Goal: Task Accomplishment & Management: Manage account settings

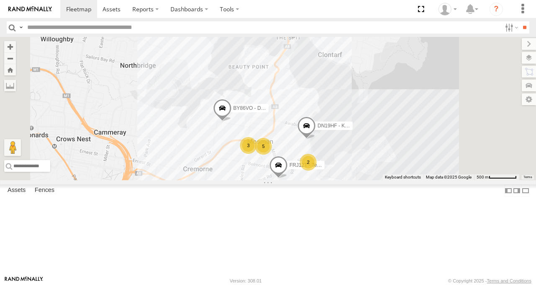
scroll to position [105, 0]
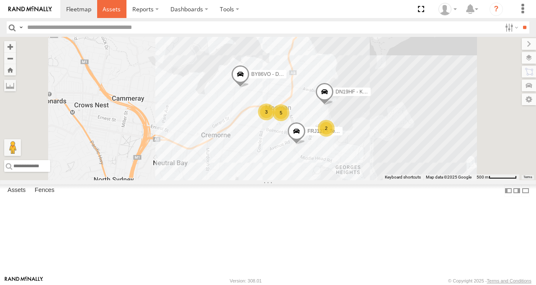
click at [111, 17] on link at bounding box center [112, 9] width 30 height 18
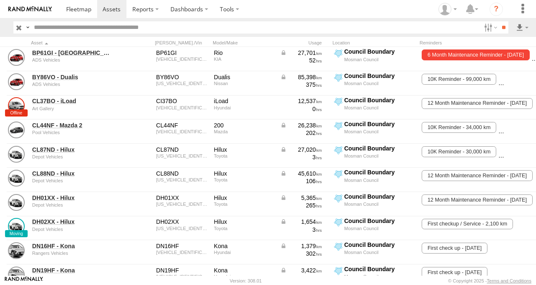
scroll to position [0, 8]
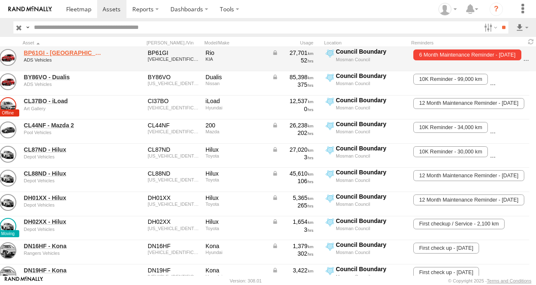
click at [51, 53] on link "BP61GI - Rio" at bounding box center [64, 53] width 81 height 8
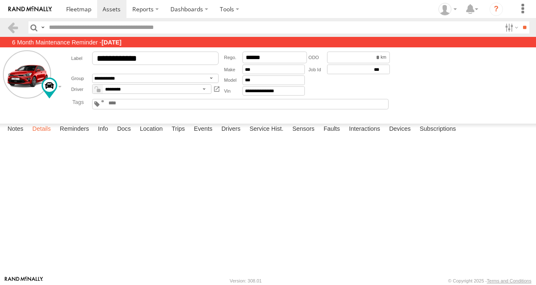
click at [37, 135] on label "Details" at bounding box center [41, 130] width 27 height 12
click at [79, 135] on label "Reminders" at bounding box center [75, 130] width 38 height 12
click at [125, 135] on label "Docs" at bounding box center [124, 130] width 22 height 12
click at [0, 0] on input "**********" at bounding box center [0, 0] width 0 height 0
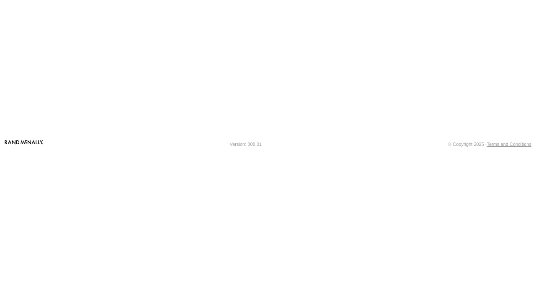
click at [0, 0] on link at bounding box center [0, 0] width 0 height 0
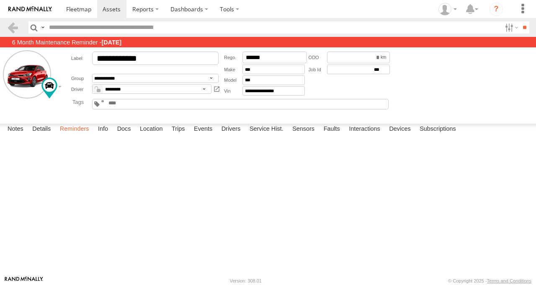
click at [73, 135] on label "Reminders" at bounding box center [75, 130] width 38 height 12
click at [0, 0] on div "Asset - Odometer 10K Reminder 38,000 38,100 38,120 Property and Works Complete …" at bounding box center [0, 0] width 0 height 0
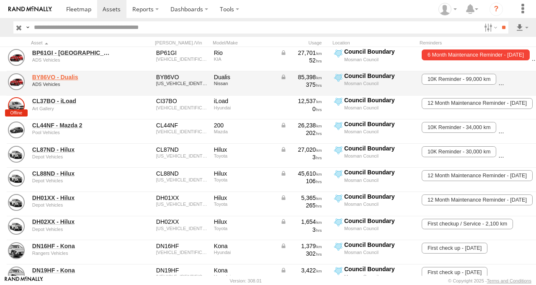
click at [61, 77] on link "BY86VO - Dualis" at bounding box center [72, 77] width 81 height 8
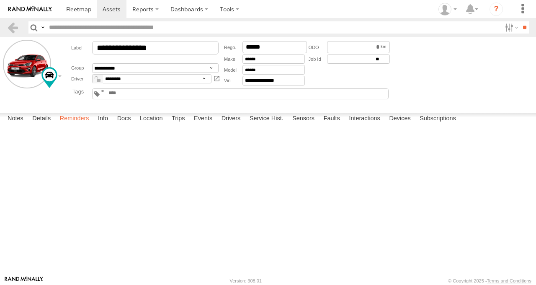
click at [79, 125] on label "Reminders" at bounding box center [75, 119] width 38 height 12
click at [131, 125] on label "Docs" at bounding box center [124, 119] width 22 height 12
click at [0, 0] on link at bounding box center [0, 0] width 0 height 0
click at [73, 125] on label "Reminders" at bounding box center [75, 119] width 38 height 12
click at [126, 125] on label "Docs" at bounding box center [124, 119] width 22 height 12
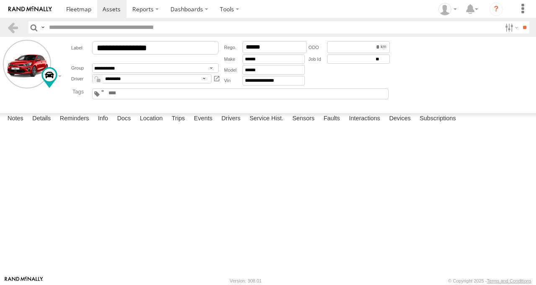
click at [0, 0] on link at bounding box center [0, 0] width 0 height 0
click at [70, 125] on label "Reminders" at bounding box center [75, 119] width 38 height 12
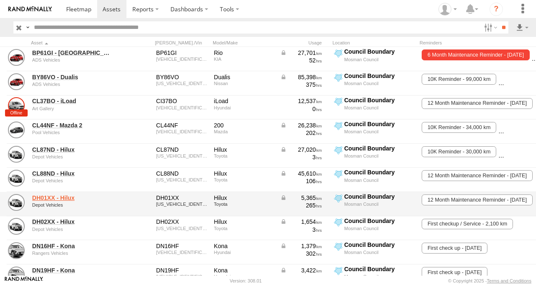
click at [41, 201] on link "DH01XX - Hilux" at bounding box center [72, 198] width 81 height 8
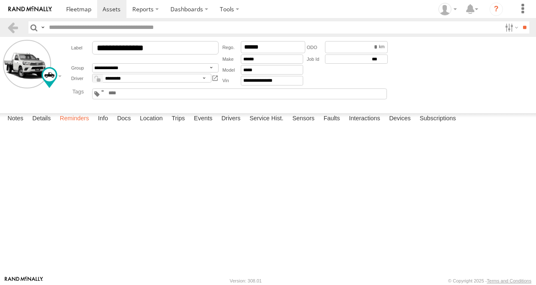
click at [78, 125] on label "Reminders" at bounding box center [75, 119] width 38 height 12
click at [127, 125] on label "Docs" at bounding box center [124, 119] width 22 height 12
click at [75, 125] on label "Reminders" at bounding box center [75, 119] width 38 height 12
click at [121, 125] on label "Docs" at bounding box center [124, 119] width 22 height 12
click at [71, 125] on label "Reminders" at bounding box center [75, 119] width 38 height 12
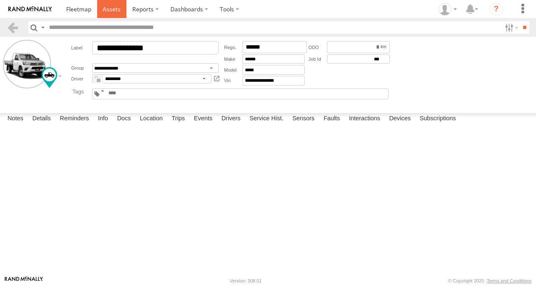
click at [119, 15] on link at bounding box center [112, 9] width 30 height 18
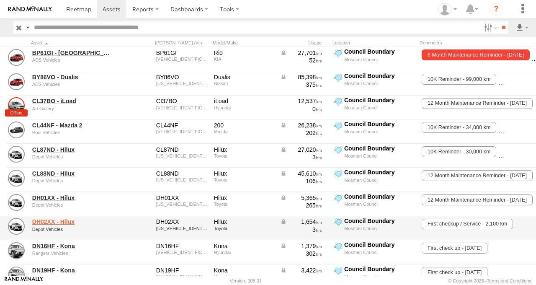
click at [33, 223] on link "DH02XX - Hilux" at bounding box center [72, 222] width 81 height 8
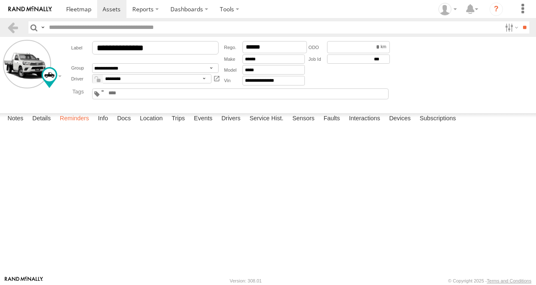
click at [80, 125] on label "Reminders" at bounding box center [75, 119] width 38 height 12
click at [39, 125] on label "Details" at bounding box center [41, 119] width 27 height 12
click at [100, 125] on label "Info" at bounding box center [103, 119] width 18 height 12
click at [126, 125] on label "Docs" at bounding box center [124, 119] width 22 height 12
click at [0, 0] on link at bounding box center [0, 0] width 0 height 0
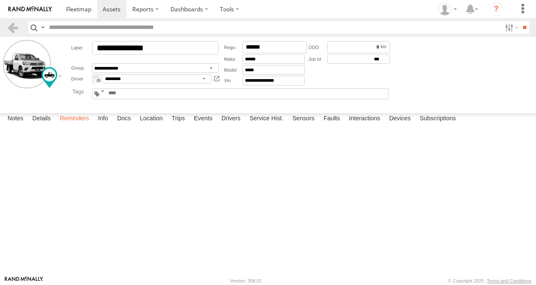
click at [63, 125] on label "Reminders" at bounding box center [75, 119] width 38 height 12
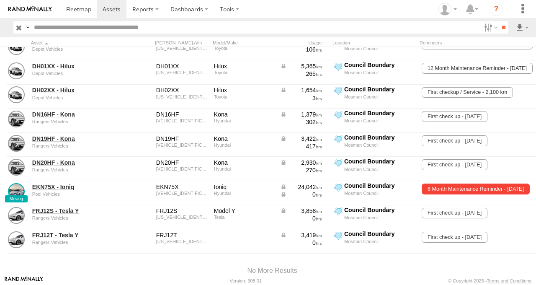
scroll to position [132, 0]
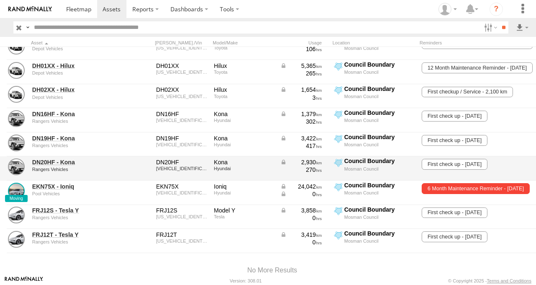
click at [70, 179] on div "DN20HF - Kona Rangers Vehicles DN20HF [VEHICLE_IDENTIFICATION_NUMBER] Kona Hyun…" at bounding box center [272, 168] width 544 height 24
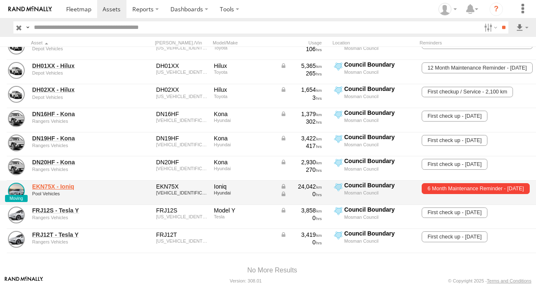
click at [60, 188] on link "EKN75X - Ioniq" at bounding box center [72, 187] width 81 height 8
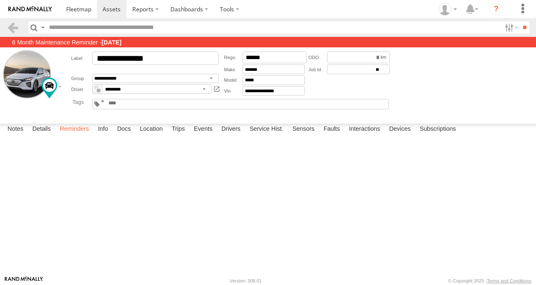
click at [77, 135] on label "Reminders" at bounding box center [75, 130] width 38 height 12
click at [0, 0] on div "Date/Time 6 Month Maintenance Reminder 08/08/2025 08/08/2025 15/08/2025 15/08/2…" at bounding box center [0, 0] width 0 height 0
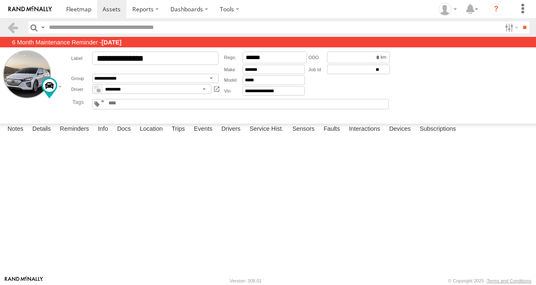
click at [0, 0] on div "Date/Time 6 Month Maintenance Reminder 08/08/2025 08/08/2025 15/08/2025 15/08/2…" at bounding box center [0, 0] width 0 height 0
click at [73, 135] on label "Reminders" at bounding box center [75, 130] width 38 height 12
click at [76, 13] on span at bounding box center [78, 9] width 25 height 8
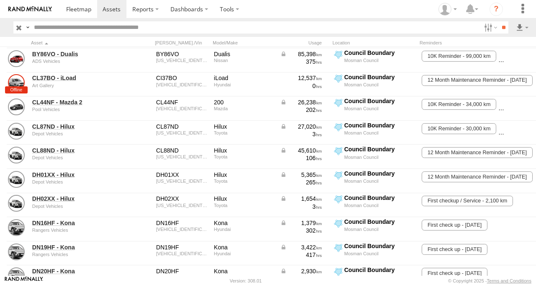
scroll to position [22, 0]
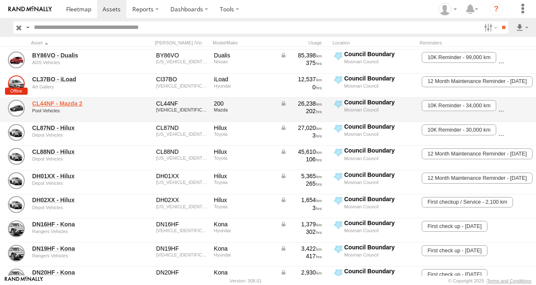
click at [62, 106] on link "CL44NF - Mazda 2" at bounding box center [72, 104] width 81 height 8
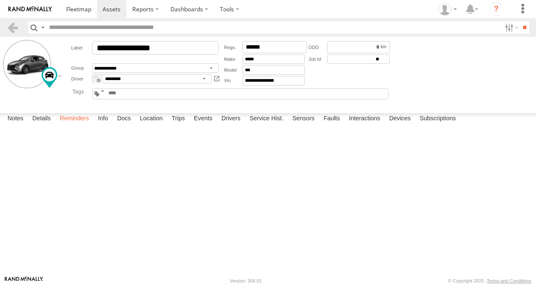
click at [87, 125] on label "Reminders" at bounding box center [75, 119] width 38 height 12
click at [120, 125] on label "Docs" at bounding box center [124, 119] width 22 height 12
click at [0, 0] on link at bounding box center [0, 0] width 0 height 0
click at [110, 11] on span at bounding box center [112, 9] width 18 height 8
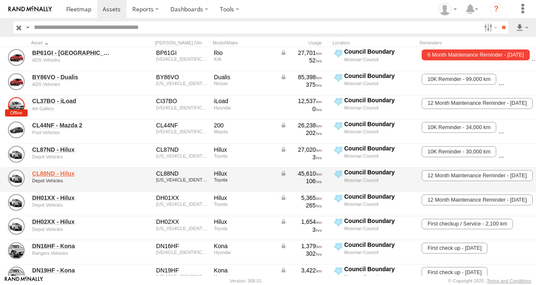
click at [43, 176] on link "CL88ND - Hilux" at bounding box center [72, 174] width 81 height 8
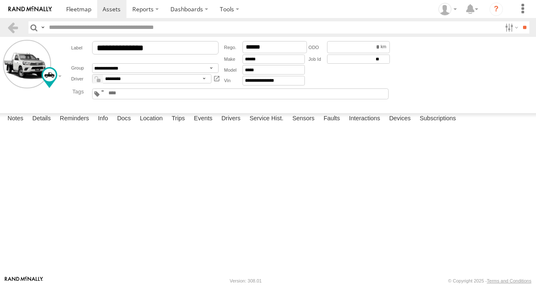
click at [0, 0] on div at bounding box center [0, 0] width 0 height 0
click at [77, 125] on label "Reminders" at bounding box center [75, 119] width 38 height 12
click at [102, 125] on label "Info" at bounding box center [103, 119] width 18 height 12
click at [125, 125] on label "Docs" at bounding box center [124, 119] width 22 height 12
click at [0, 0] on link at bounding box center [0, 0] width 0 height 0
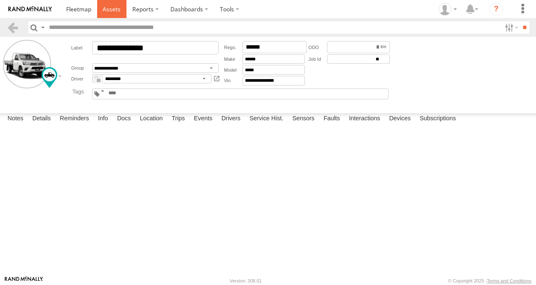
click at [115, 5] on span at bounding box center [112, 9] width 18 height 8
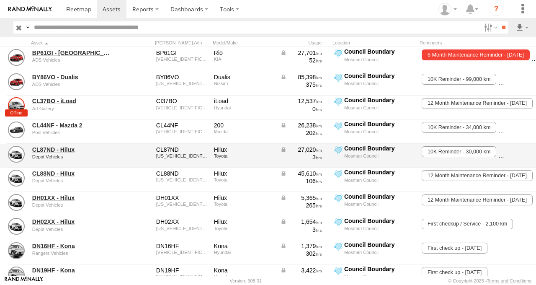
click at [41, 144] on div "CL87ND - Hilux Depot Vehicles CL87ND MR0EX3CB401107791 Hilux Toyota 27,020 3 Co…" at bounding box center [272, 156] width 544 height 24
click at [46, 152] on link "CL87ND - Hilux" at bounding box center [72, 150] width 81 height 8
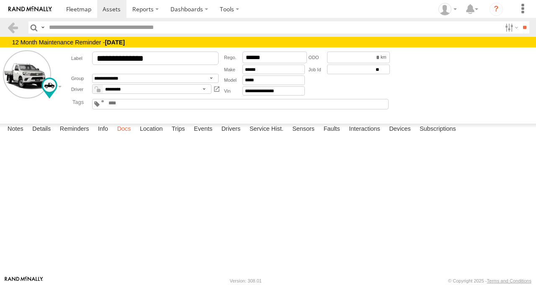
click at [116, 135] on label "Docs" at bounding box center [124, 130] width 22 height 12
click at [0, 0] on link at bounding box center [0, 0] width 0 height 0
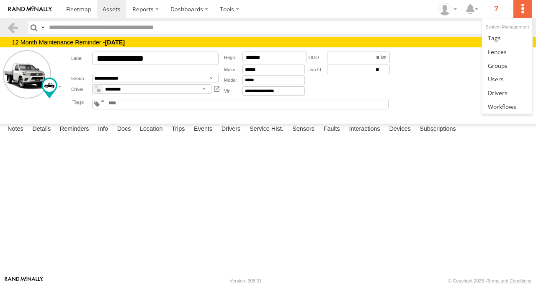
click at [530, 16] on label at bounding box center [522, 9] width 18 height 18
click at [504, 81] on link at bounding box center [507, 79] width 50 height 14
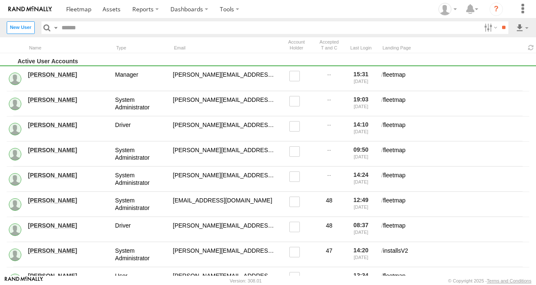
scroll to position [3, 0]
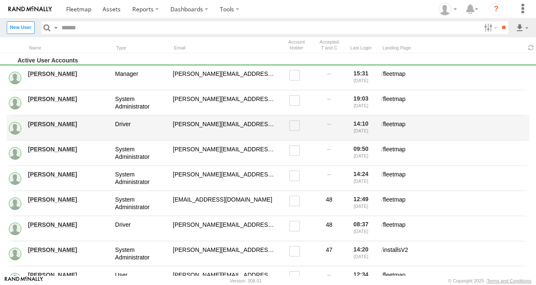
click at [57, 126] on link "[PERSON_NAME]" at bounding box center [68, 124] width 81 height 8
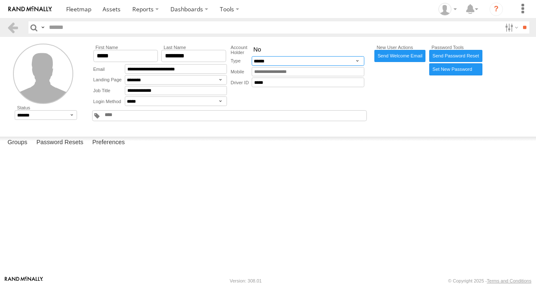
click at [349, 64] on select "**********" at bounding box center [308, 61] width 113 height 10
select select "********"
click at [252, 57] on select "**********" at bounding box center [308, 61] width 113 height 10
click at [404, 61] on link "Send Welcome Email" at bounding box center [400, 56] width 52 height 12
click at [0, 0] on button "Proceed" at bounding box center [0, 0] width 0 height 0
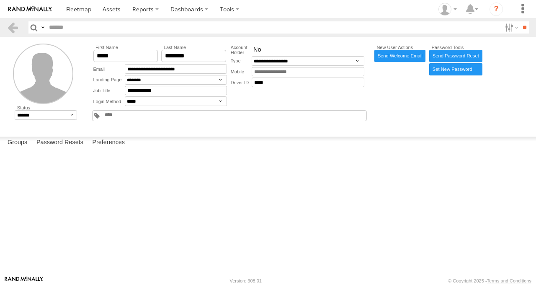
click at [0, 0] on label at bounding box center [0, 0] width 0 height 0
click at [112, 16] on link at bounding box center [112, 9] width 30 height 18
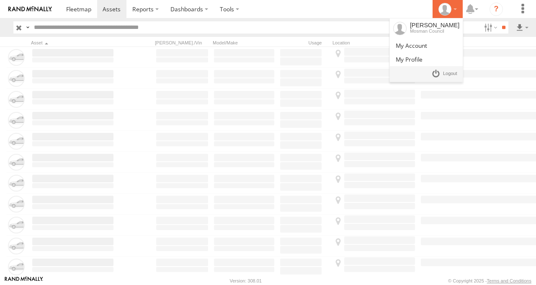
click at [454, 16] on li "[PERSON_NAME] Mosman Council" at bounding box center [448, 9] width 30 height 18
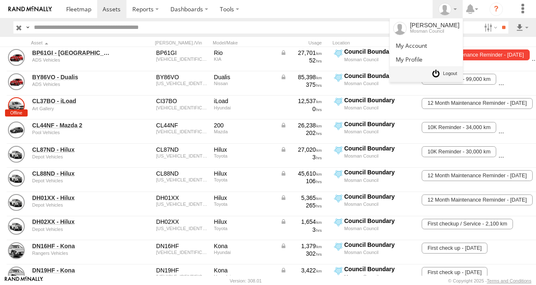
click at [452, 78] on link at bounding box center [444, 74] width 31 height 12
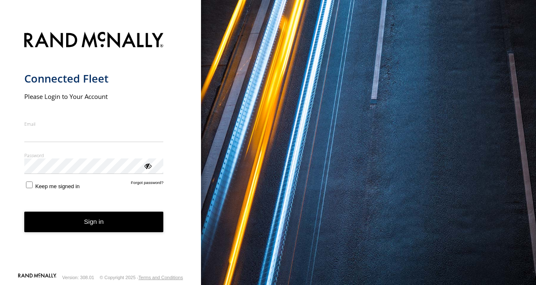
type input "**********"
click at [111, 225] on button "Sign in" at bounding box center [93, 221] width 139 height 21
